Goal: Information Seeking & Learning: Learn about a topic

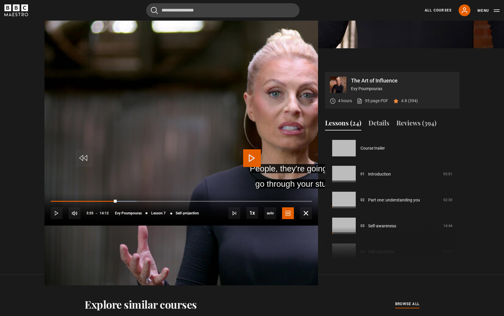
scroll to position [156, 0]
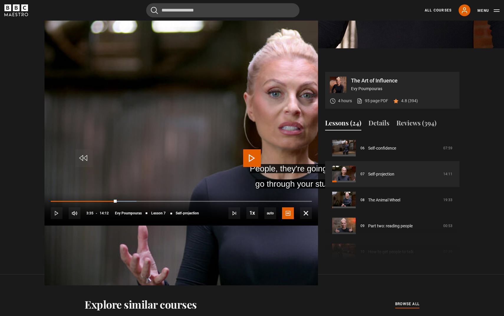
click at [252, 161] on span "Video Player" at bounding box center [252, 159] width 18 height 18
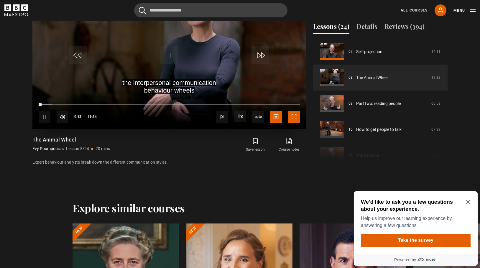
click at [294, 114] on span "Video Player" at bounding box center [294, 117] width 12 height 12
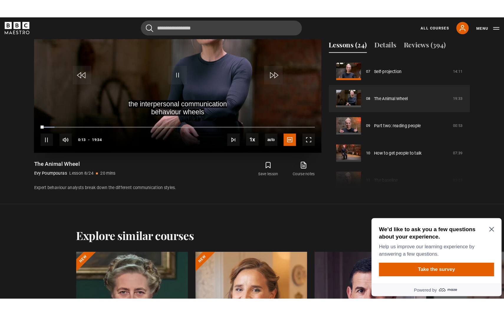
scroll to position [295, 0]
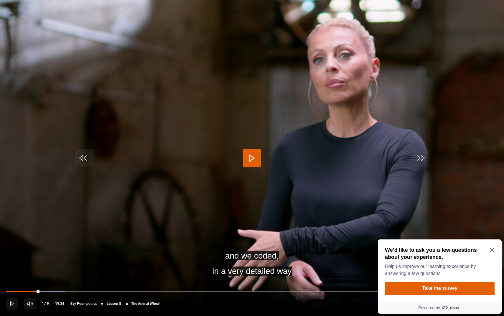
click at [253, 160] on span "Video Player" at bounding box center [252, 159] width 18 height 18
click at [474, 302] on span "Video Player" at bounding box center [474, 304] width 12 height 12
click at [475, 287] on span "captions off" at bounding box center [476, 287] width 22 height 5
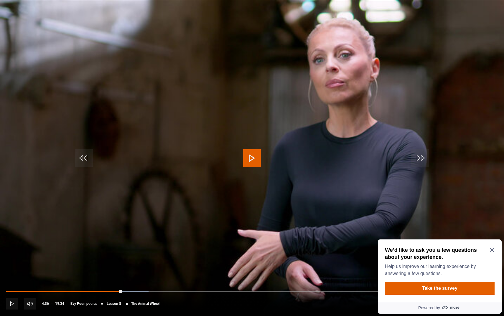
click at [251, 161] on span "Video Player" at bounding box center [252, 159] width 18 height 18
click at [253, 162] on span "Video Player" at bounding box center [252, 159] width 18 height 18
click at [251, 160] on span "Video Player" at bounding box center [252, 159] width 18 height 18
click at [473, 303] on span "Video Player" at bounding box center [474, 304] width 12 height 12
click at [474, 296] on span "English Captions" at bounding box center [476, 295] width 14 height 5
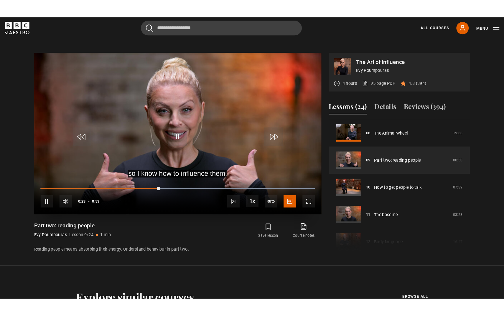
scroll to position [257, 0]
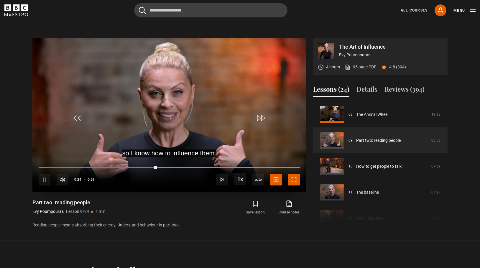
click at [292, 177] on span "Video Player" at bounding box center [294, 180] width 12 height 12
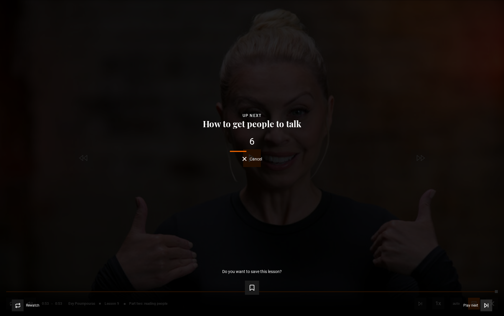
click at [475, 305] on span "Play next" at bounding box center [471, 306] width 15 height 4
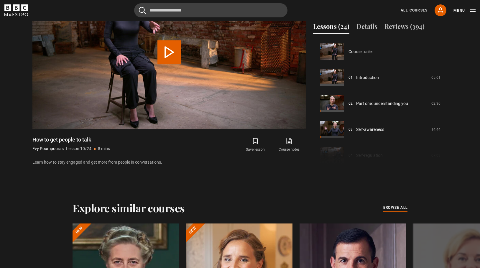
scroll to position [234, 0]
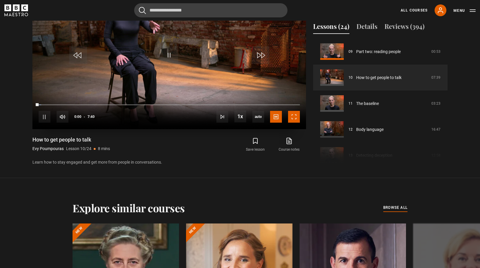
click at [296, 116] on span "Video Player" at bounding box center [294, 117] width 12 height 12
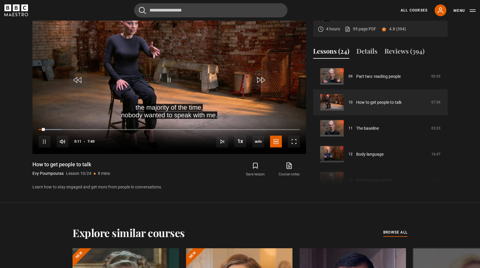
scroll to position [271, 0]
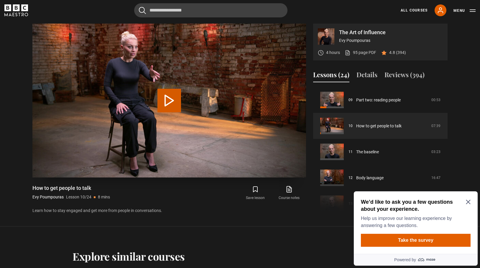
click at [166, 106] on button "Play Lesson How to get people to talk" at bounding box center [169, 101] width 24 height 24
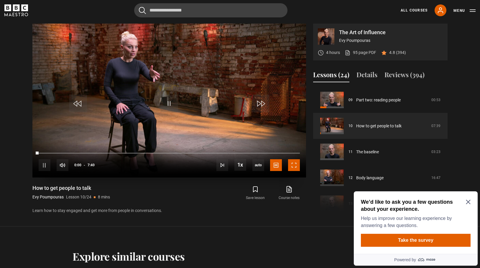
click at [294, 165] on span "Video Player" at bounding box center [294, 165] width 12 height 12
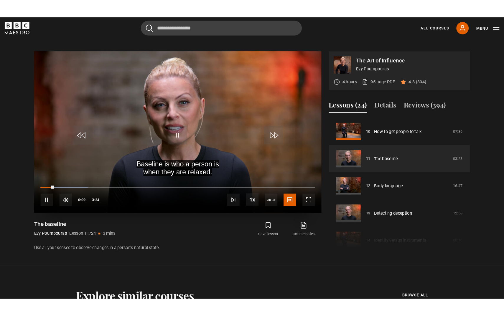
scroll to position [246, 0]
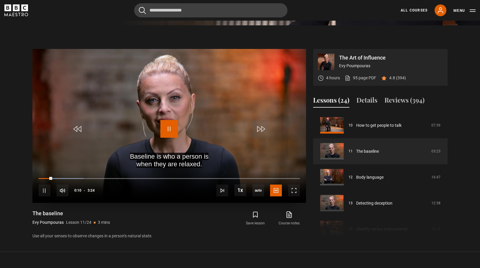
click at [170, 128] on span "Video Player" at bounding box center [169, 129] width 18 height 18
click at [169, 132] on span "Video Player" at bounding box center [169, 129] width 18 height 18
click at [293, 190] on span "Video Player" at bounding box center [294, 191] width 12 height 12
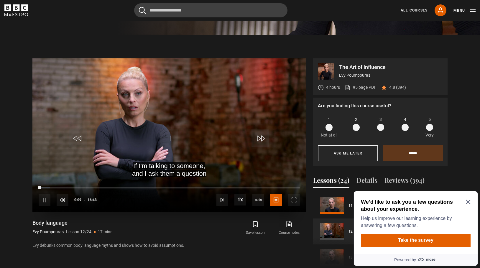
scroll to position [237, 0]
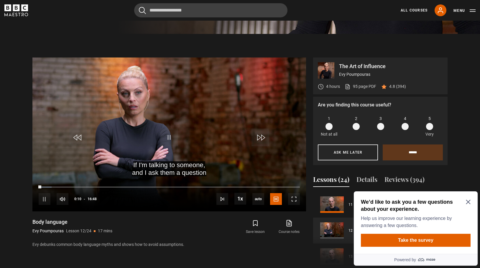
click at [469, 203] on icon "Close Maze Prompt" at bounding box center [468, 202] width 5 height 5
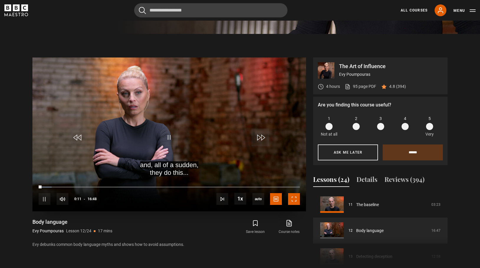
click at [293, 198] on span "Video Player" at bounding box center [294, 199] width 12 height 12
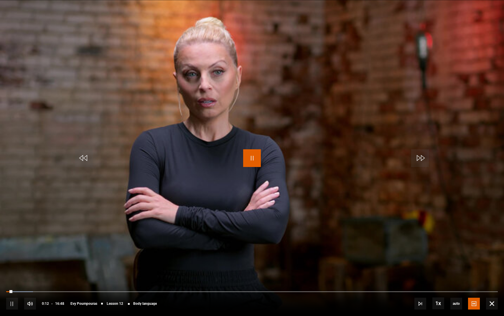
click at [255, 156] on span "Video Player" at bounding box center [252, 159] width 18 height 18
click at [255, 158] on span "Video Player" at bounding box center [252, 159] width 18 height 18
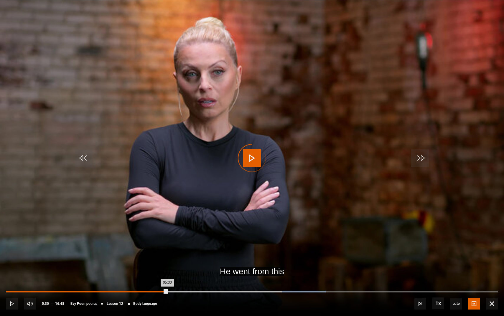
click at [167, 268] on div "Loaded : 65.05% 05:30 05:30" at bounding box center [252, 292] width 492 height 2
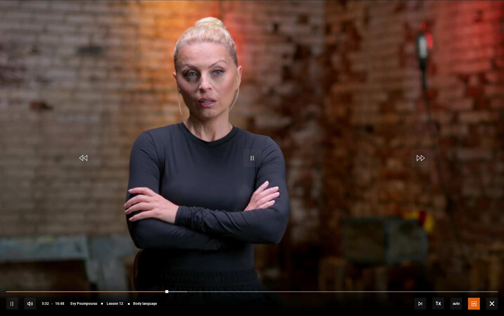
click at [121, 268] on div "10s Skip Back 10 seconds Pause 10s Skip Forward 10 seconds Loaded : 36.74% 05:3…" at bounding box center [252, 300] width 504 height 33
click at [107, 268] on div "10s Skip Back 10 seconds Pause 10s Skip Forward 10 seconds Loaded : 37.24% 05:3…" at bounding box center [252, 300] width 504 height 33
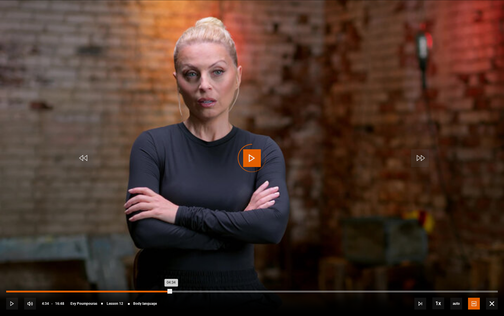
click at [140, 268] on div "04:34" at bounding box center [140, 292] width 1 height 2
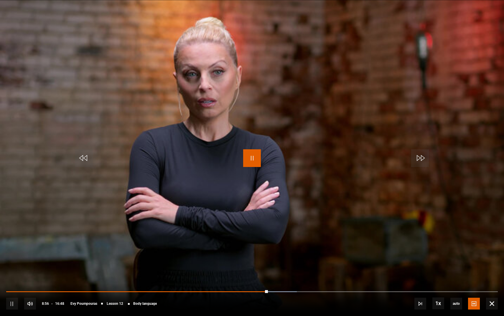
click at [253, 159] on span "Video Player" at bounding box center [252, 159] width 18 height 18
click at [480, 268] on span "Video Player" at bounding box center [492, 304] width 12 height 12
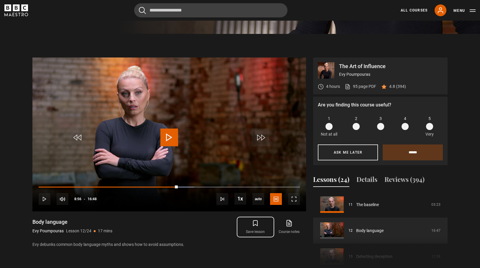
click at [256, 223] on icon "submit" at bounding box center [255, 223] width 7 height 7
